Goal: Task Accomplishment & Management: Manage account settings

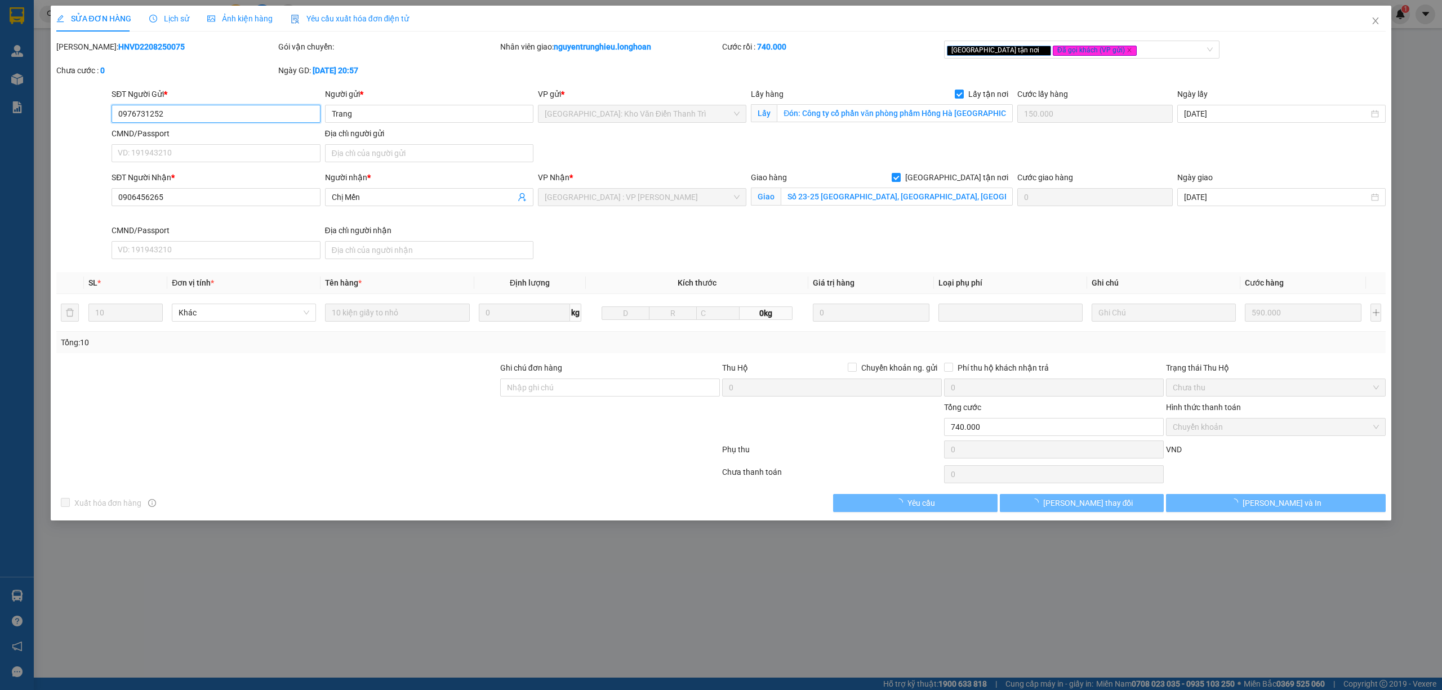
type input "0976731252"
type input "Trang"
checkbox input "true"
type input "Đón: Công ty cổ phần văn phòng phẩm Hồng Hà 672 Ngô Gia Tự, phường Việt Hưng, T…"
type input "150.000"
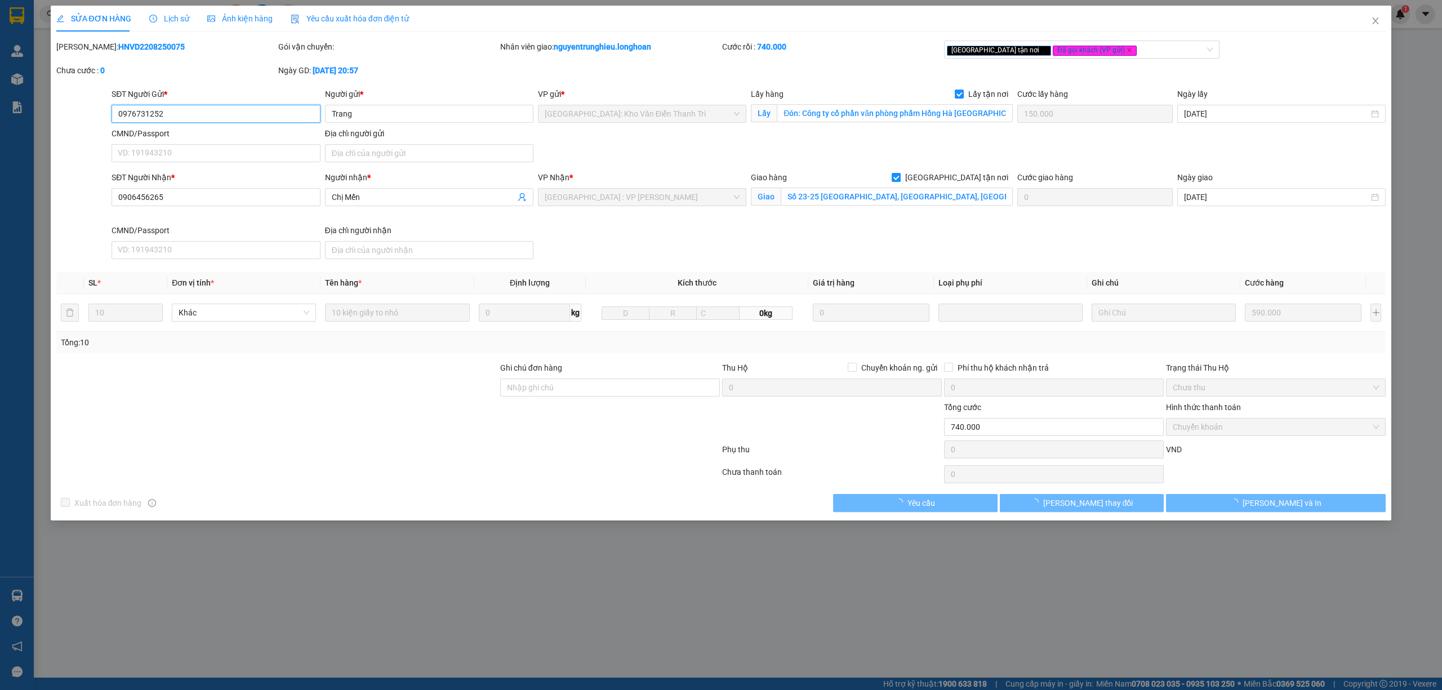
type input "0906456265"
type input "Chị Mến"
checkbox input "true"
type input "Số 23-25 Yên Thế, Phường An Khê, Thành phố Đà Nẵng."
type input "740.000"
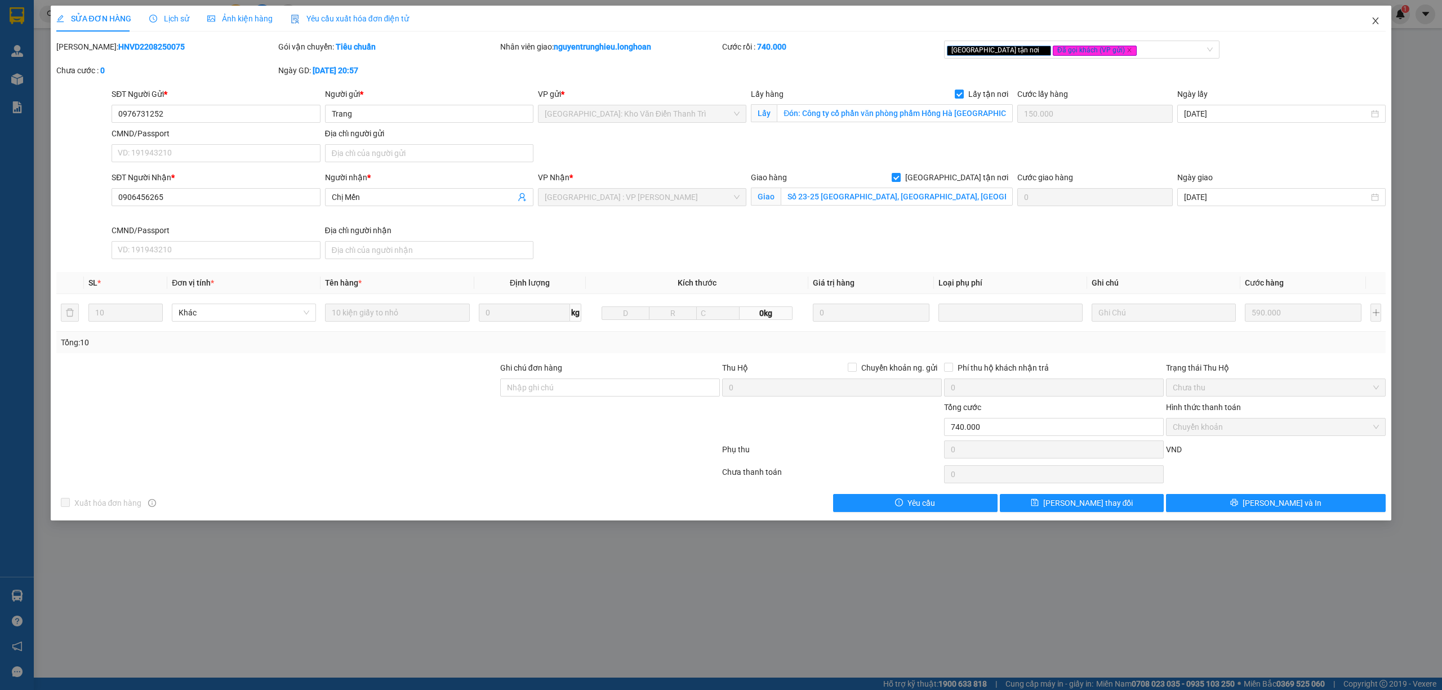
click at [1374, 20] on icon "close" at bounding box center [1375, 20] width 6 height 7
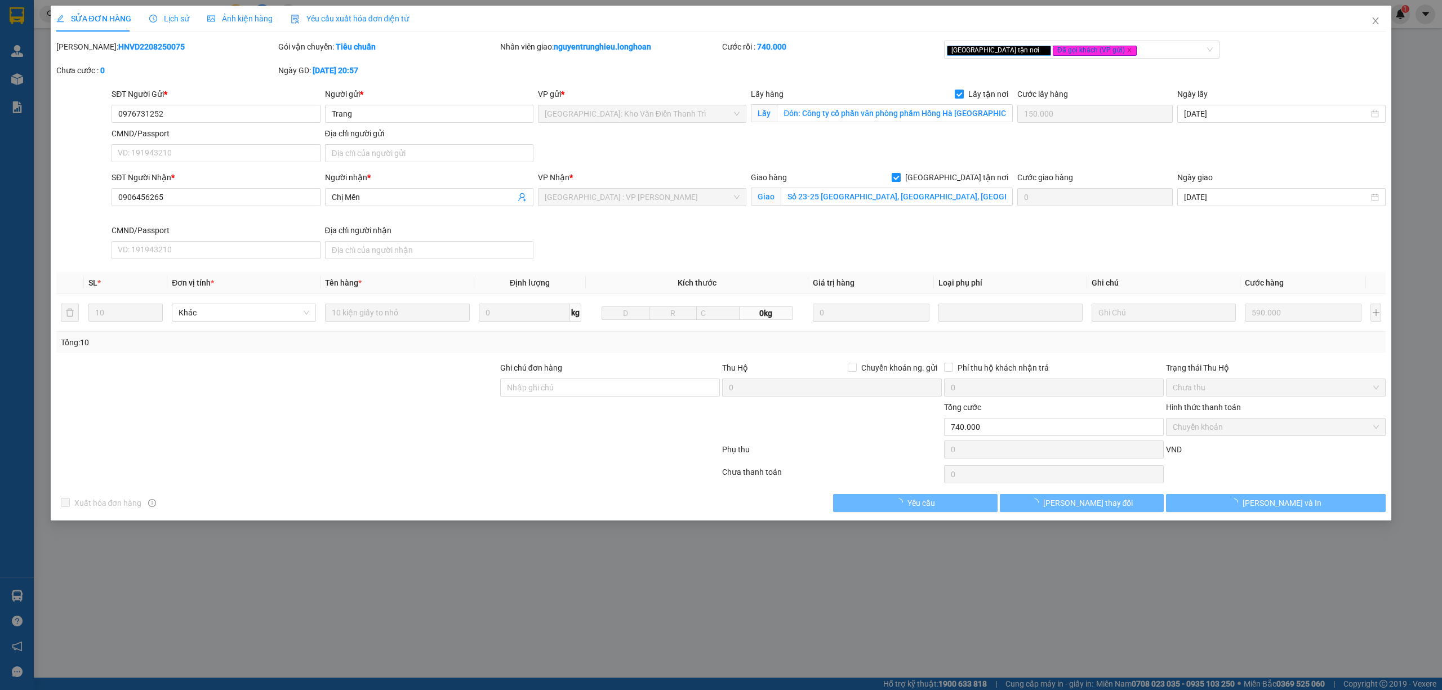
type input "0976731252"
type input "Trang"
checkbox input "true"
type input "Đón: Công ty cổ phần văn phòng phẩm Hồng Hà 672 Ngô Gia Tự, phường Việt Hưng, T…"
type input "150.000"
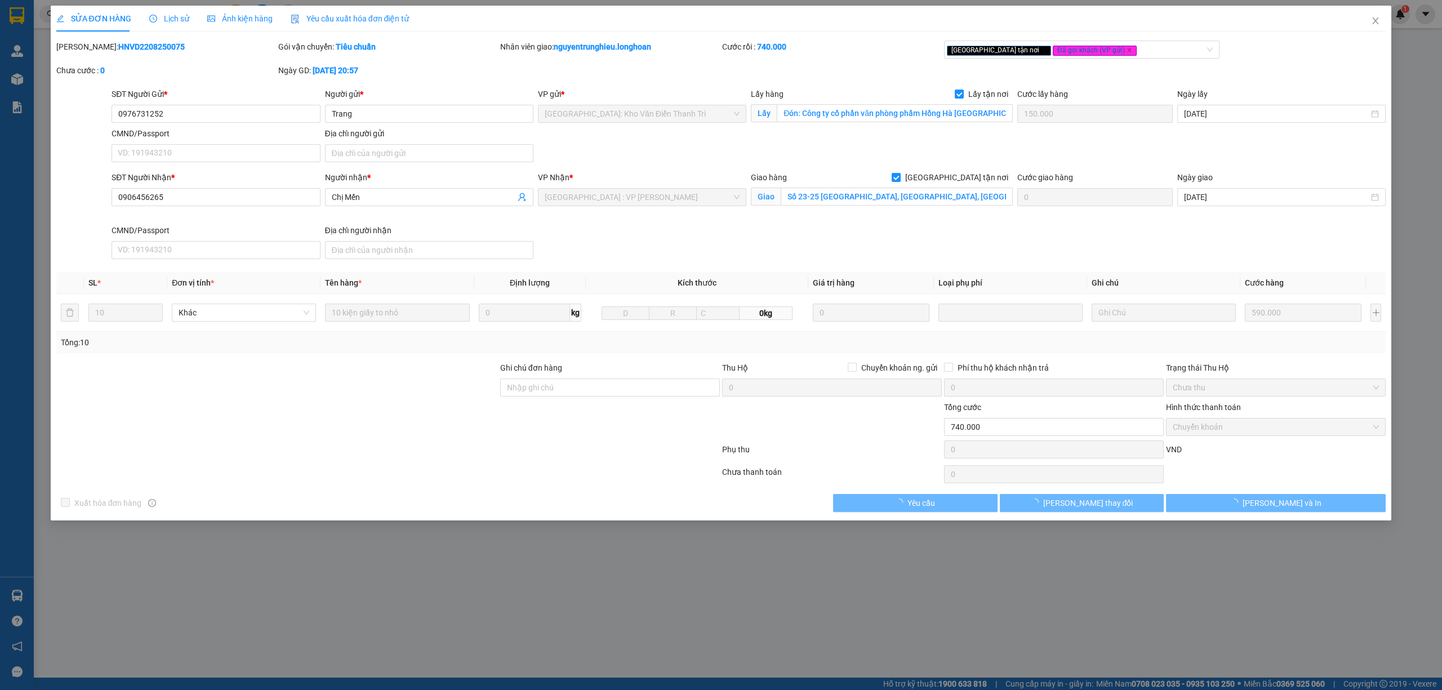
type input "0906456265"
type input "Chị Mến"
checkbox input "true"
type input "Số 23-25 Yên Thế, Phường An Khê, Thành phố Đà Nẵng."
type input "740.000"
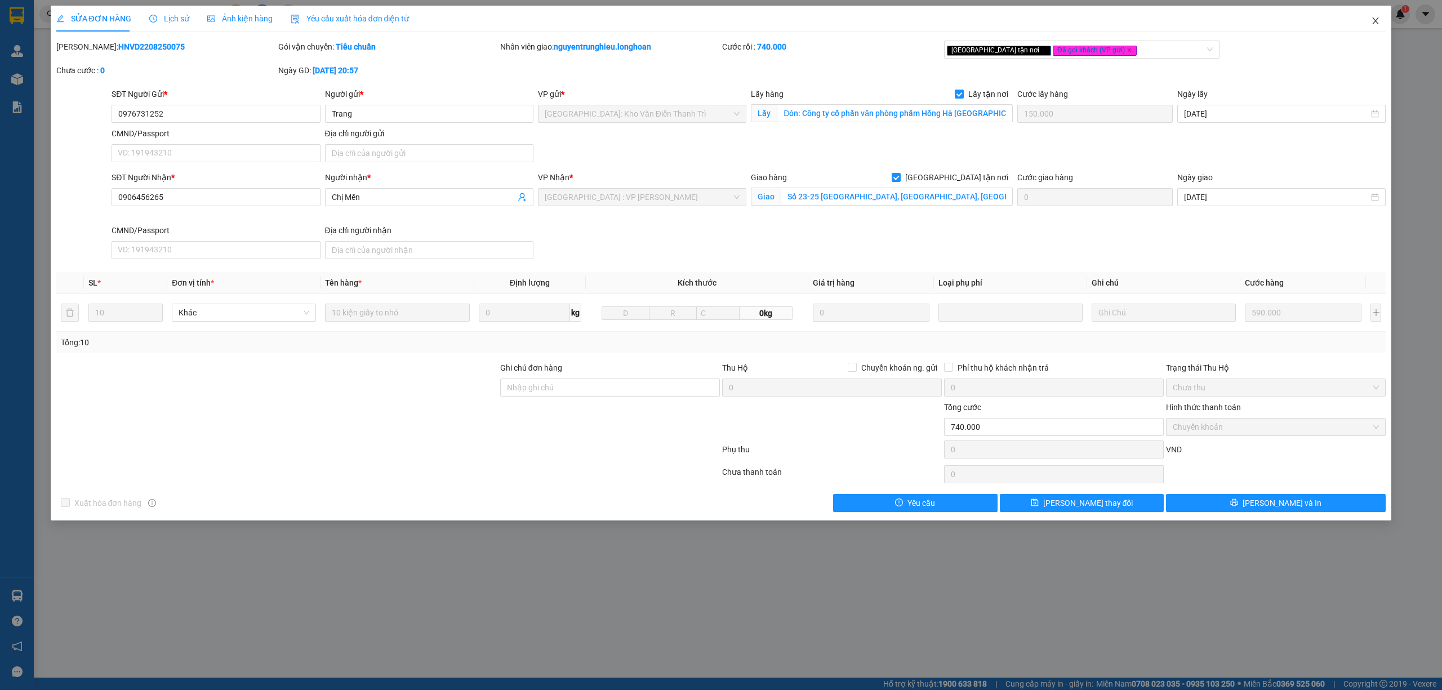
click at [1375, 20] on icon "close" at bounding box center [1375, 20] width 9 height 9
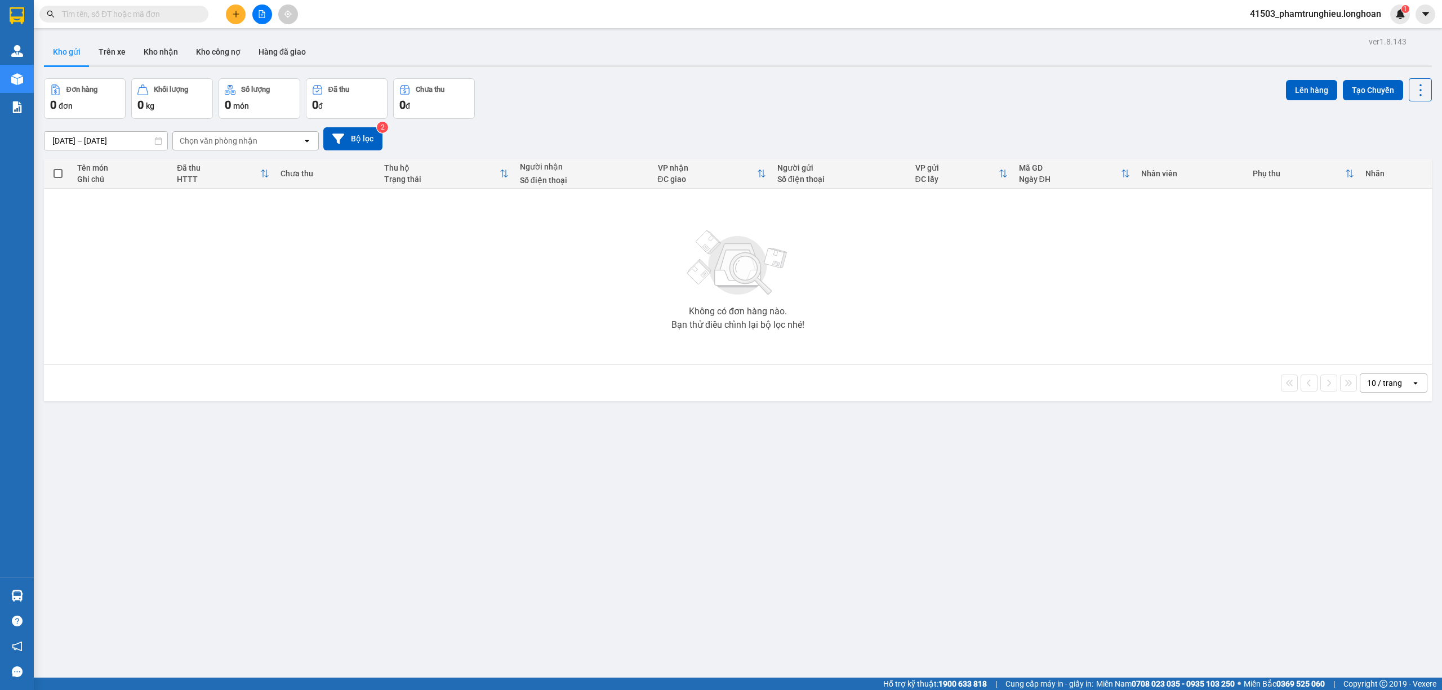
click at [1330, 15] on span "41503_phamtrunghieu.longhoan" at bounding box center [1315, 14] width 149 height 14
click at [1309, 35] on span "Đăng xuất" at bounding box center [1319, 35] width 127 height 12
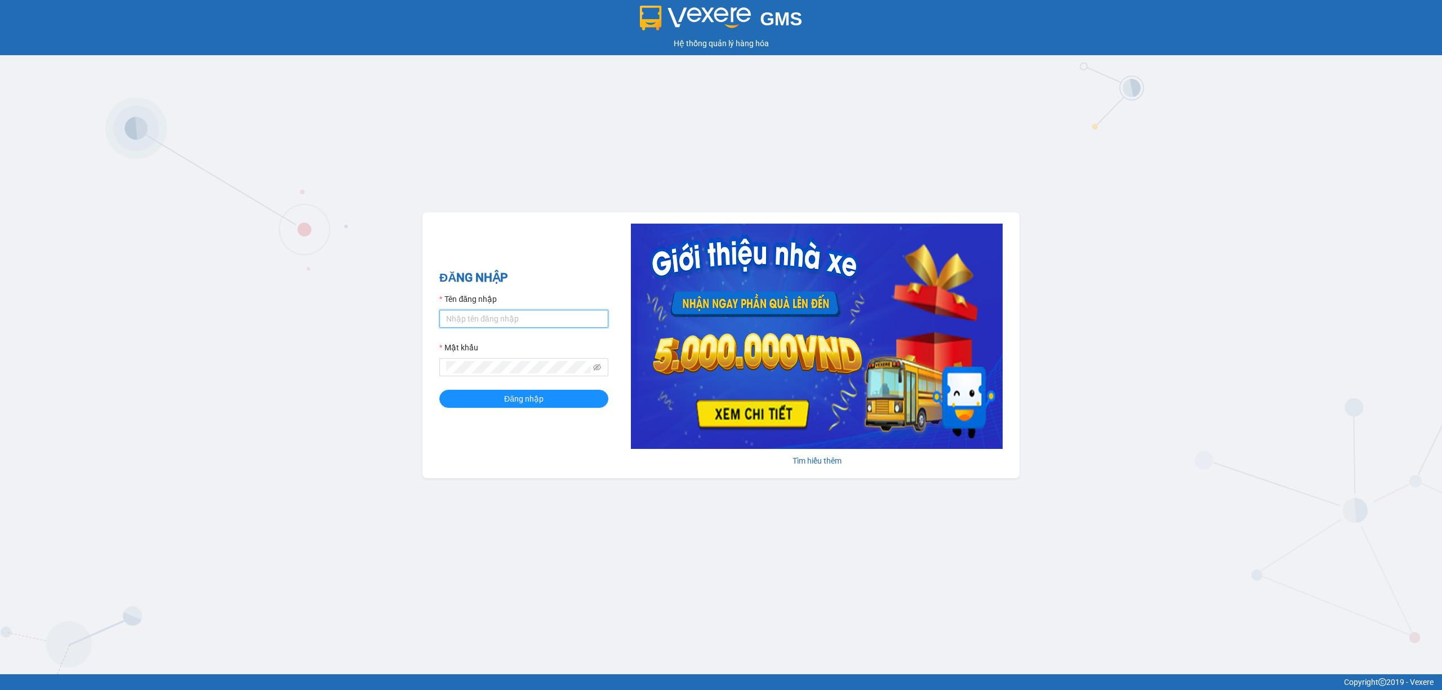
click at [523, 321] on input "Tên đăng nhập" at bounding box center [523, 319] width 169 height 18
type input "phamtrunghieu.longhoan"
click at [439, 390] on button "Đăng nhập" at bounding box center [523, 399] width 169 height 18
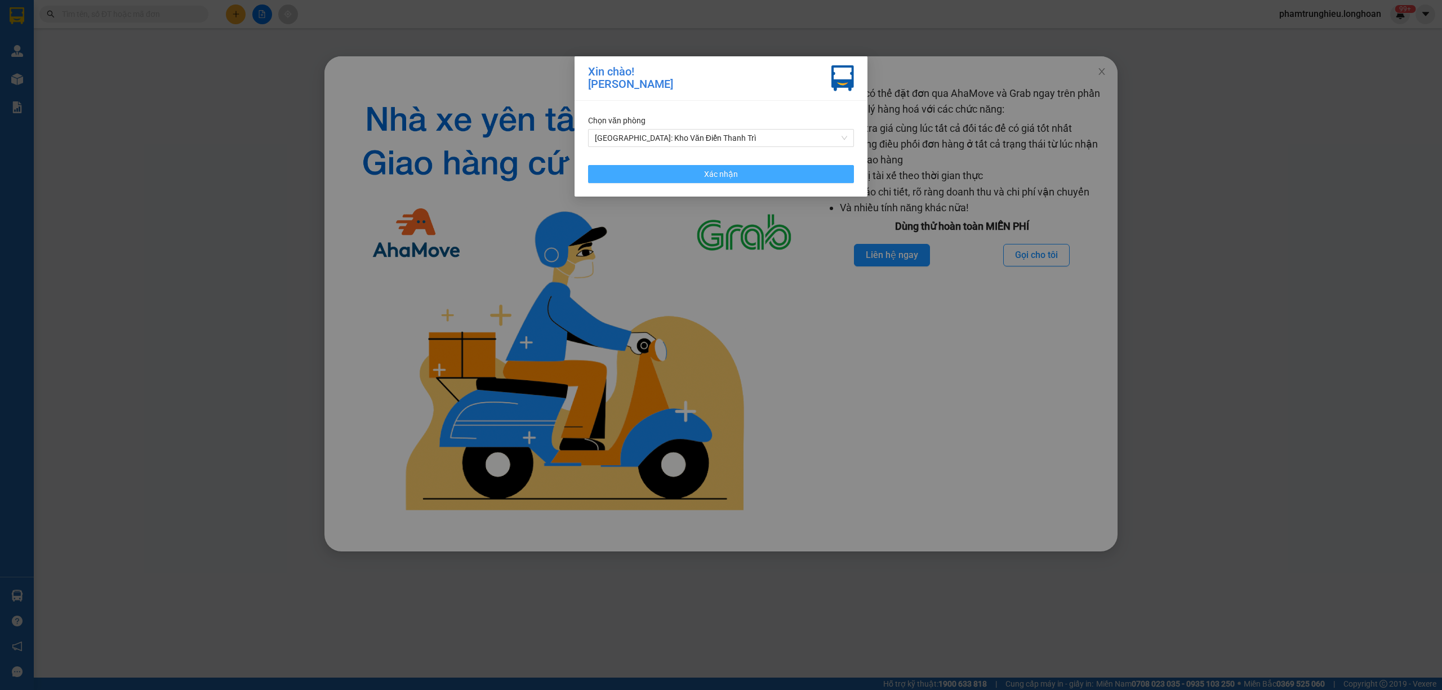
click at [756, 172] on button "Xác nhận" at bounding box center [721, 174] width 266 height 18
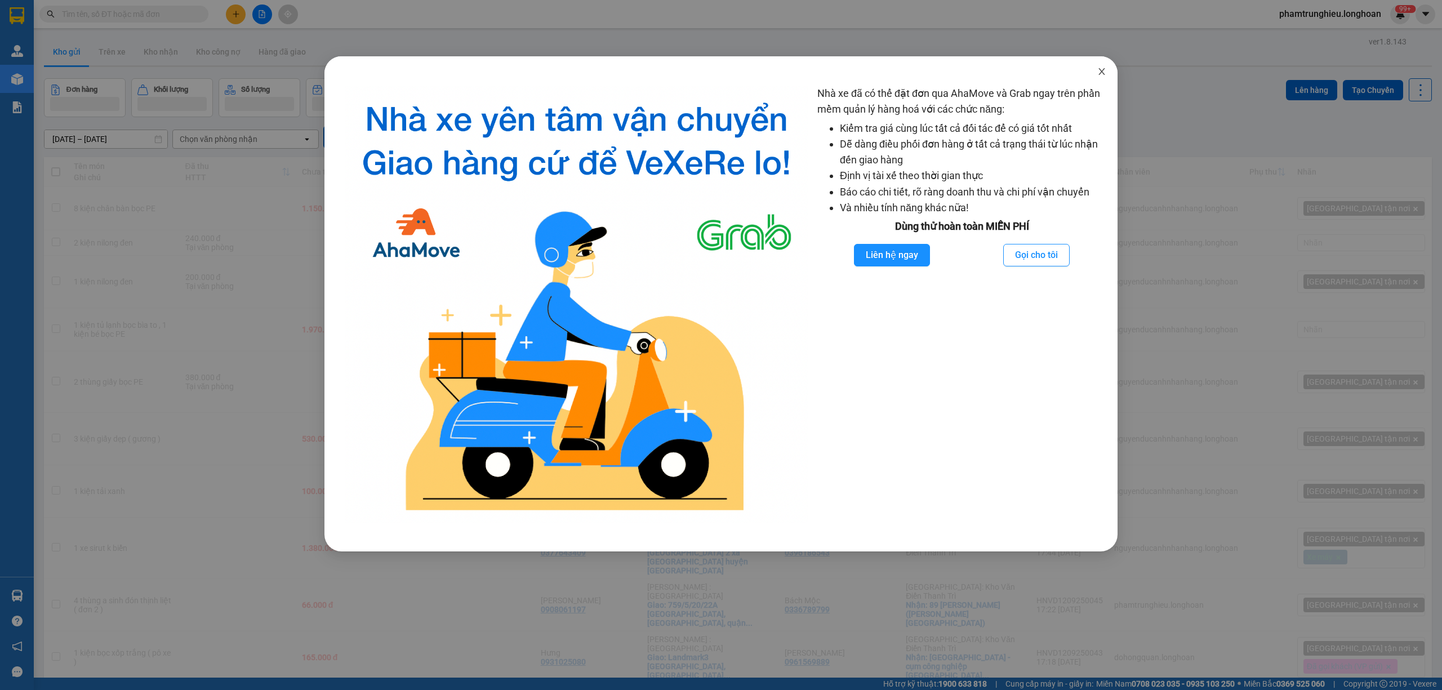
click at [1100, 70] on icon "close" at bounding box center [1101, 71] width 9 height 9
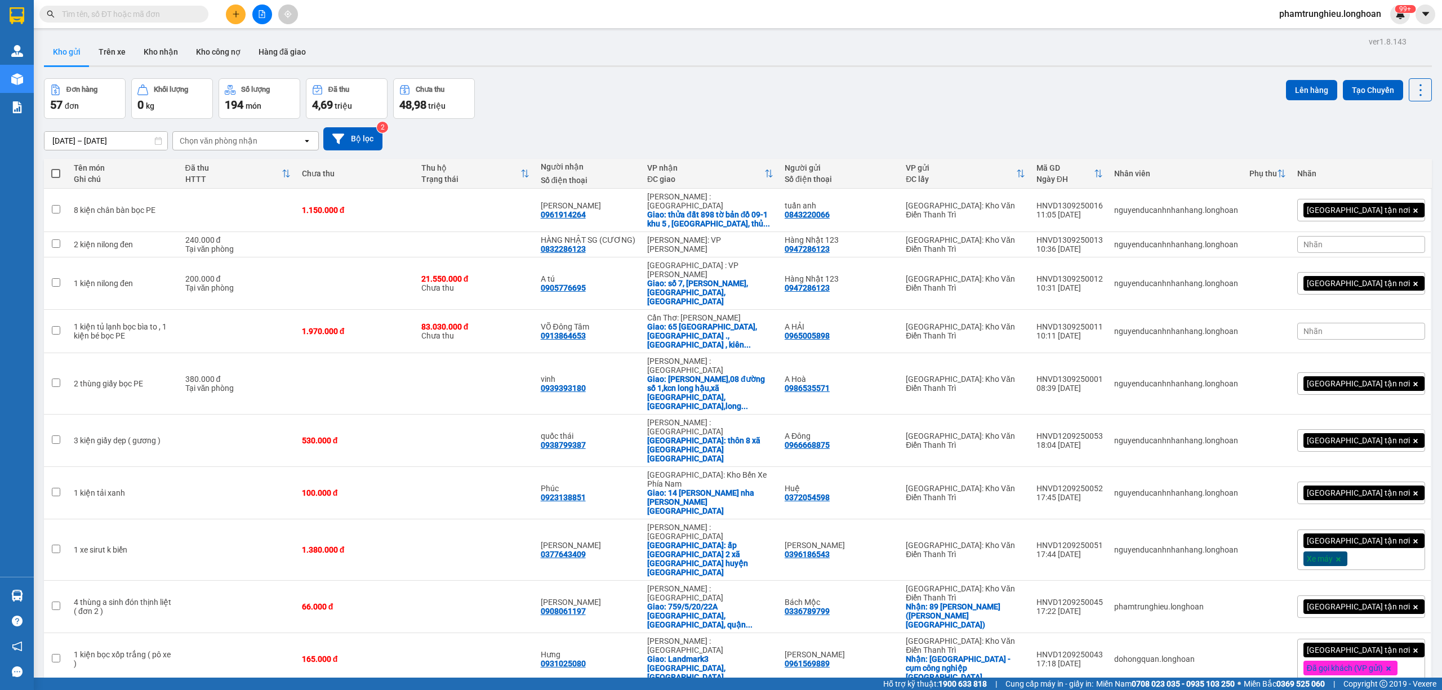
click at [1375, 689] on div "10 / trang" at bounding box center [1384, 703] width 35 height 11
click at [1381, 588] on span "100 / trang" at bounding box center [1377, 590] width 41 height 11
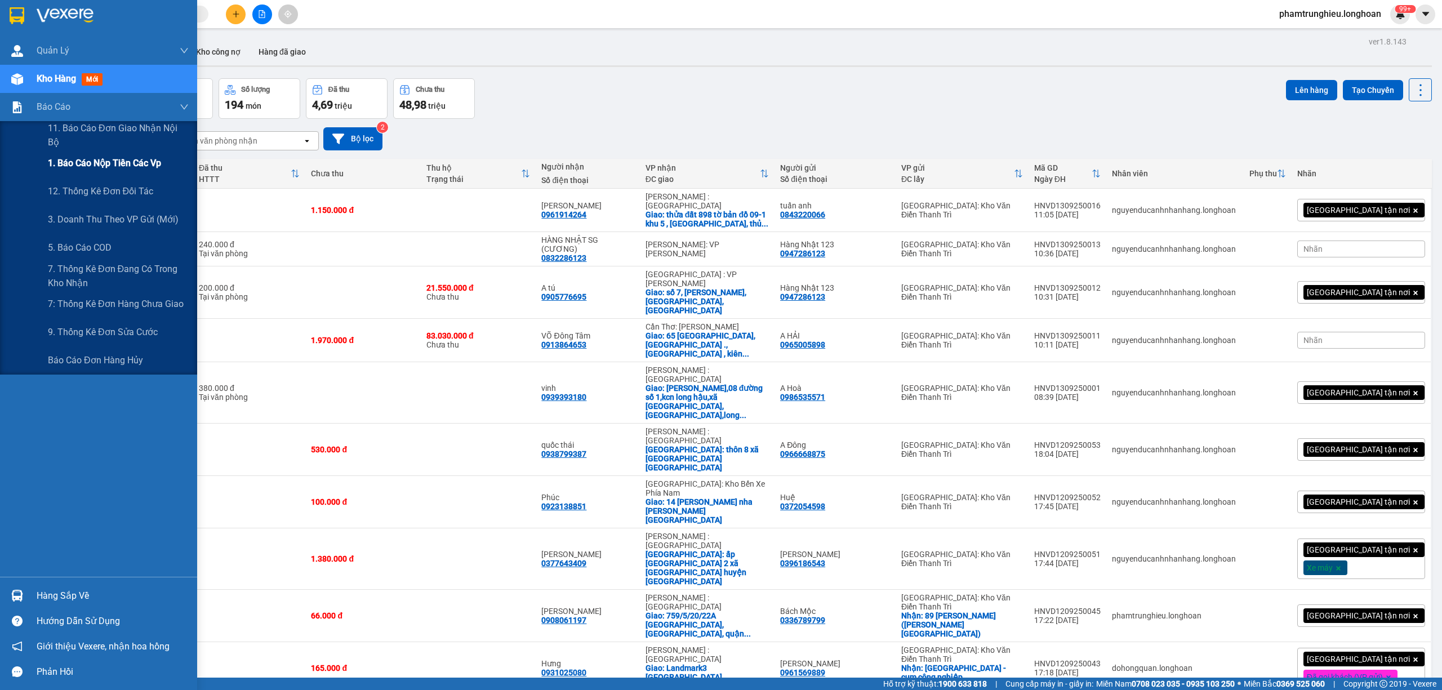
click at [88, 164] on span "1. Báo cáo nộp tiền các vp" at bounding box center [104, 163] width 113 height 14
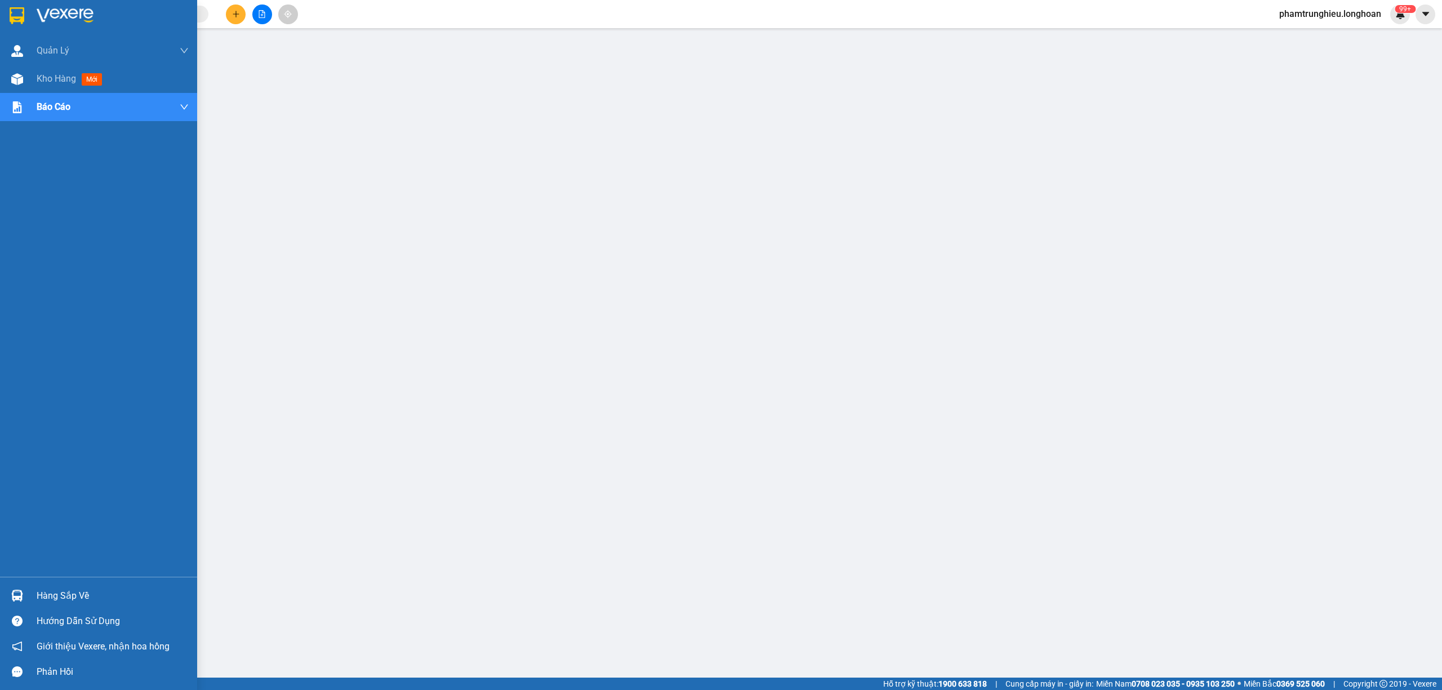
click at [19, 14] on img at bounding box center [17, 15] width 15 height 17
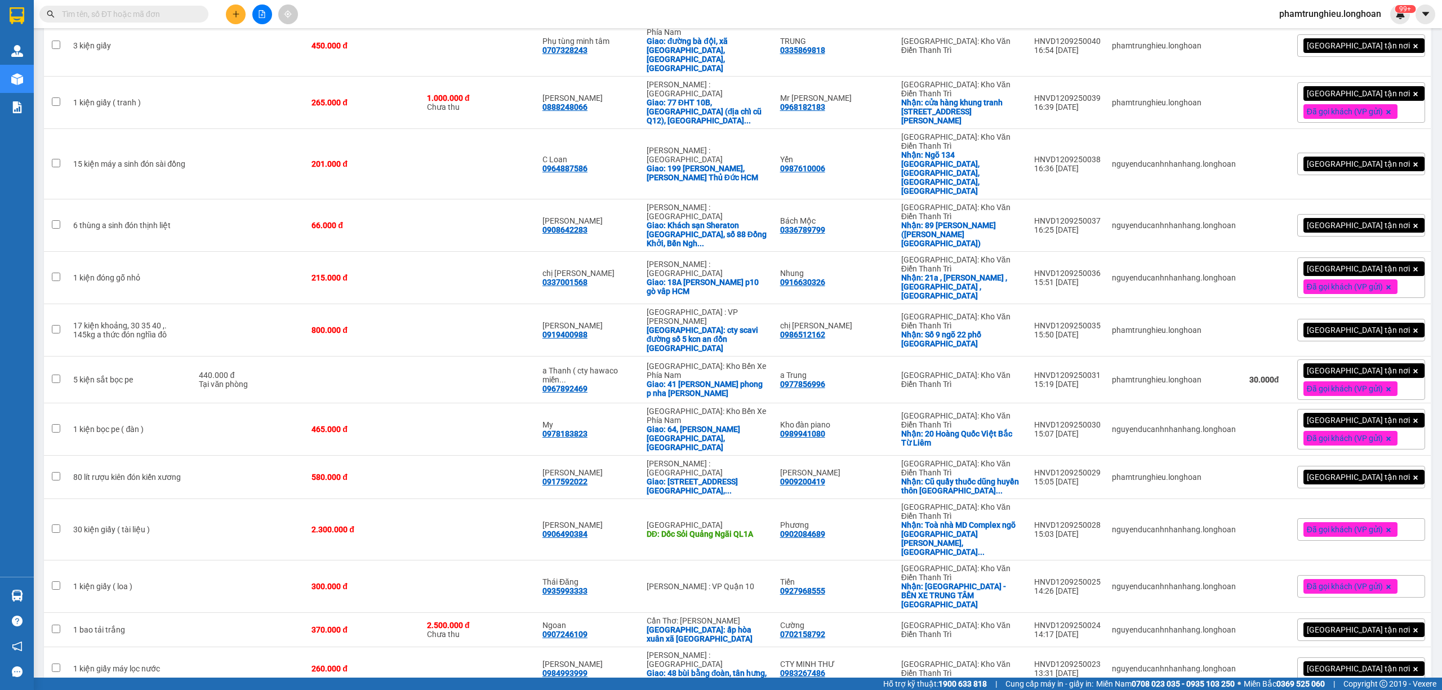
scroll to position [1051, 0]
